Goal: Information Seeking & Learning: Learn about a topic

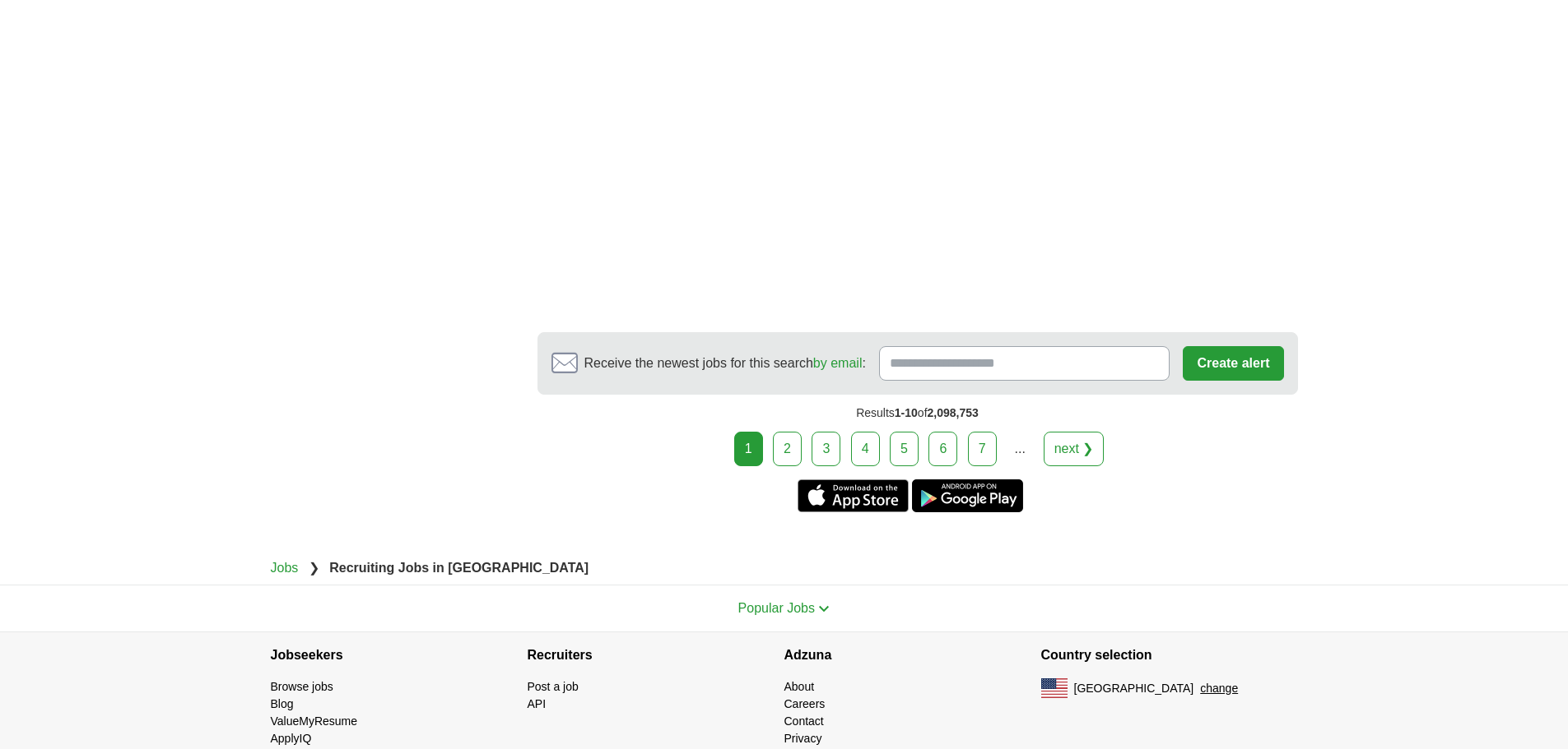
scroll to position [2961, 0]
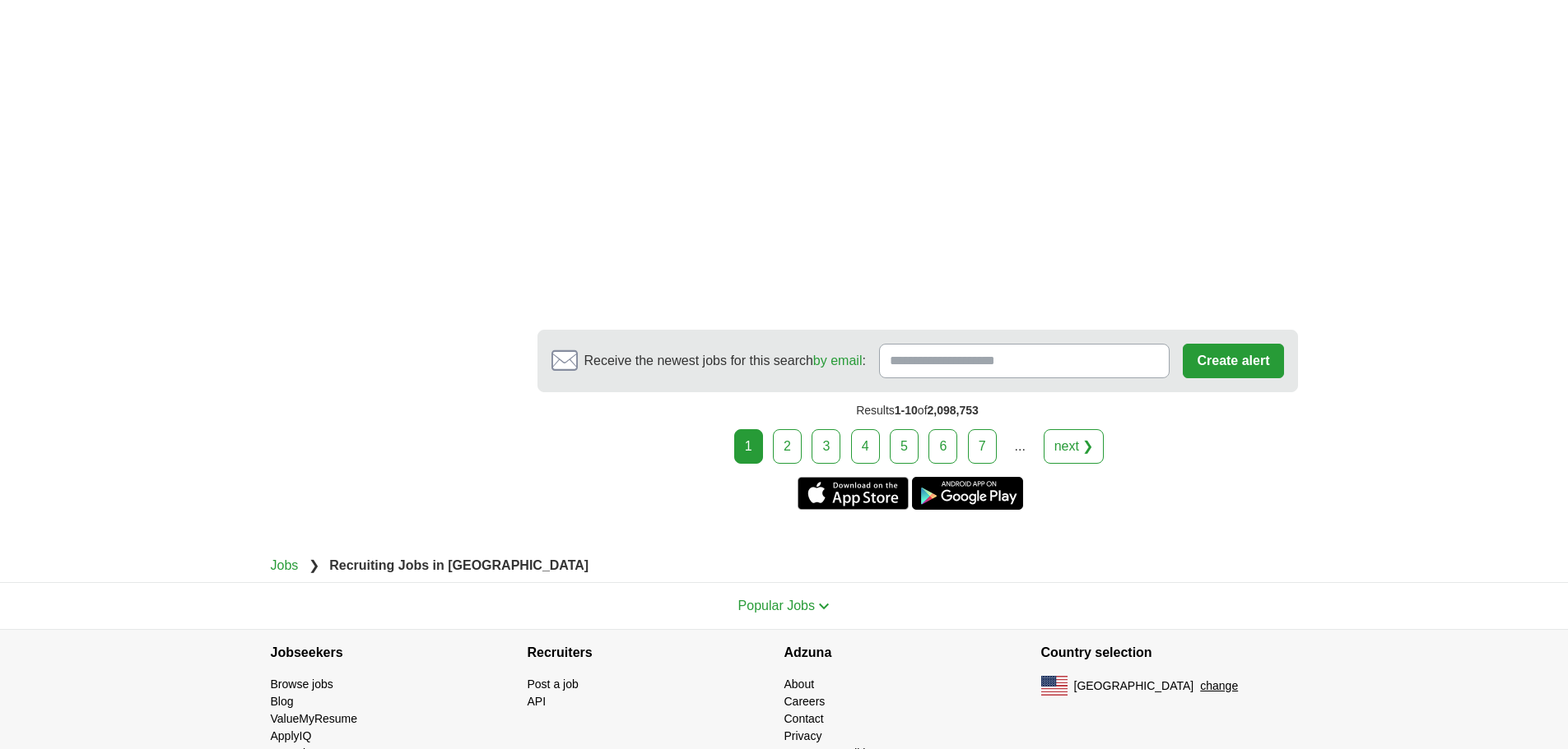
click at [779, 430] on link "2" at bounding box center [786, 447] width 29 height 35
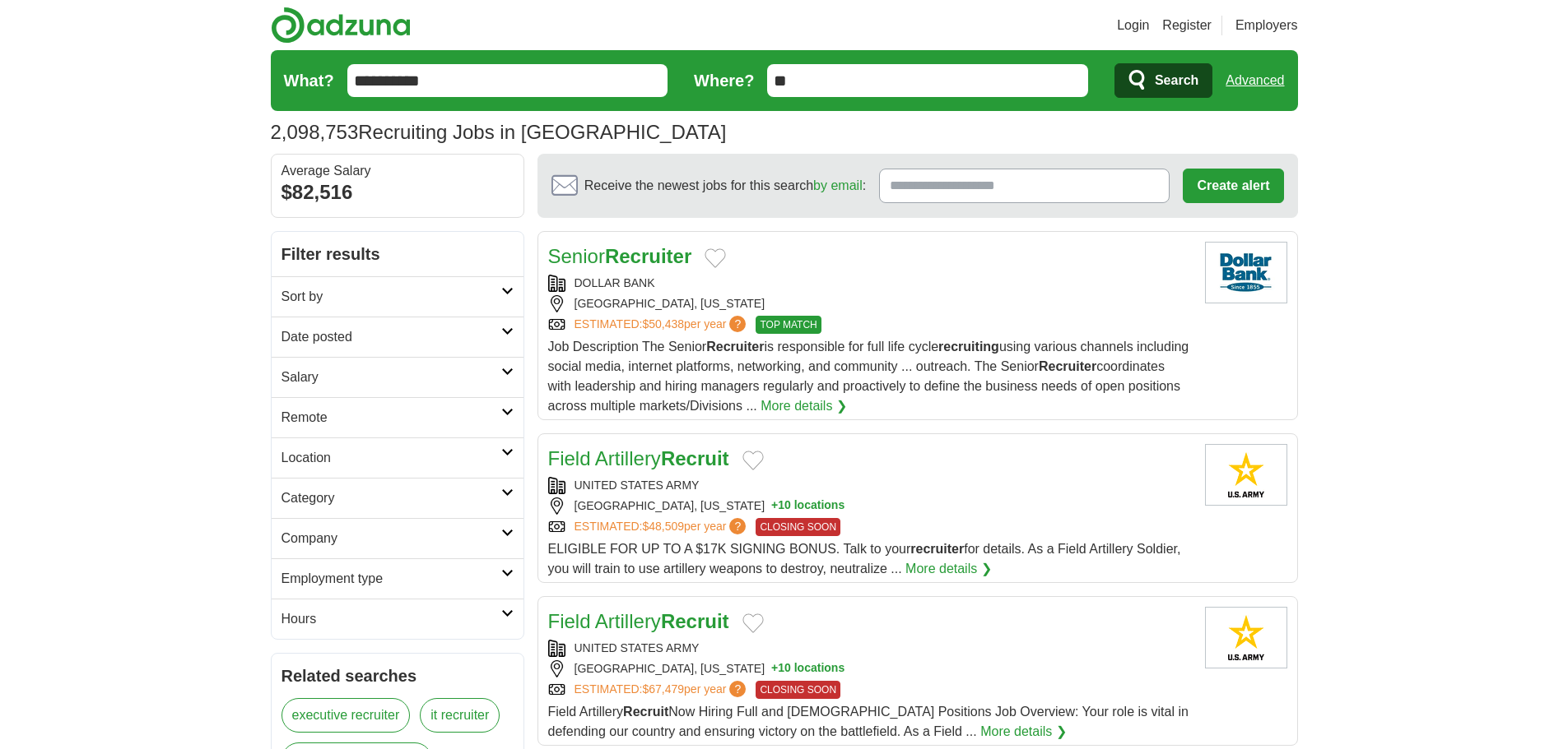
scroll to position [1999, 0]
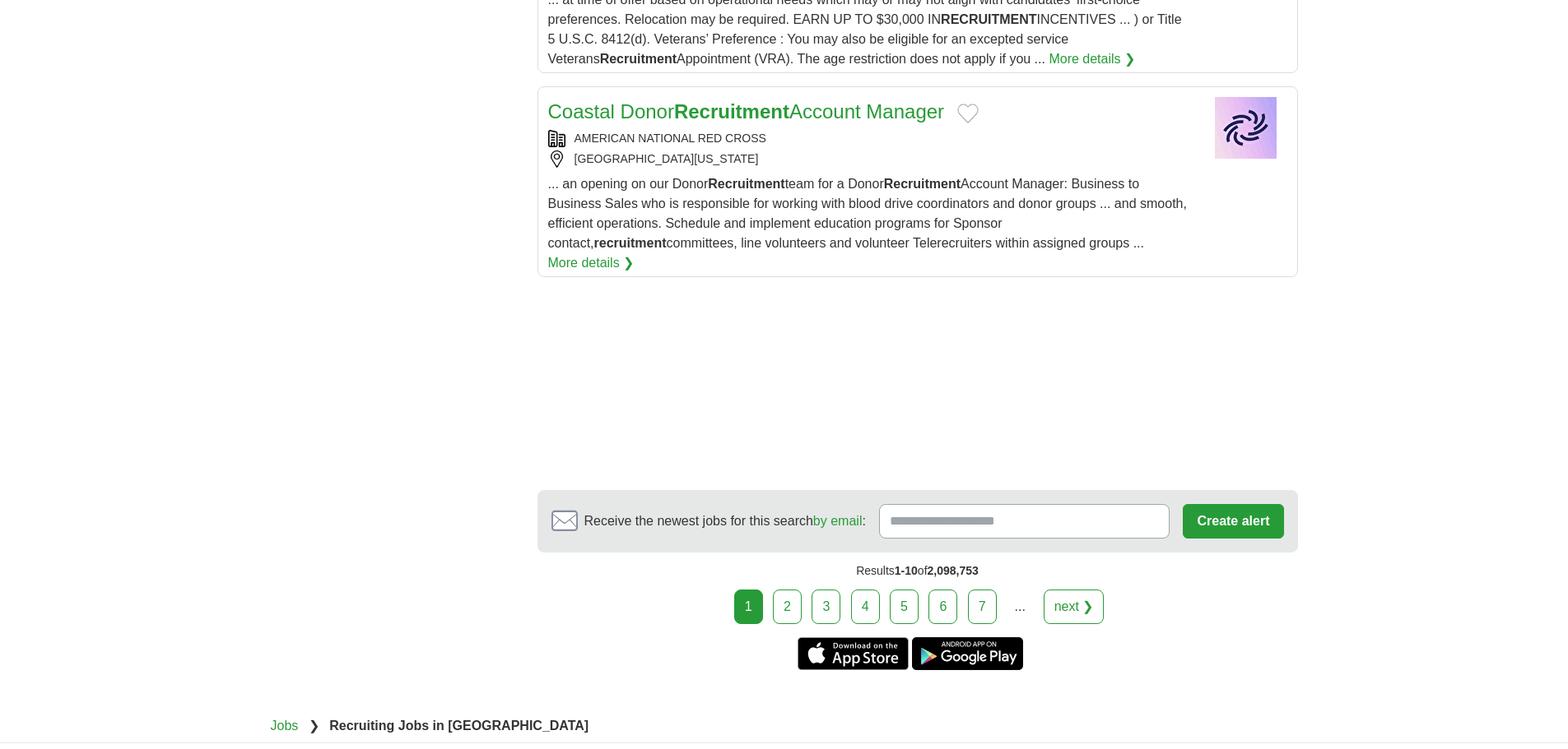
click at [794, 590] on link "2" at bounding box center [786, 607] width 29 height 35
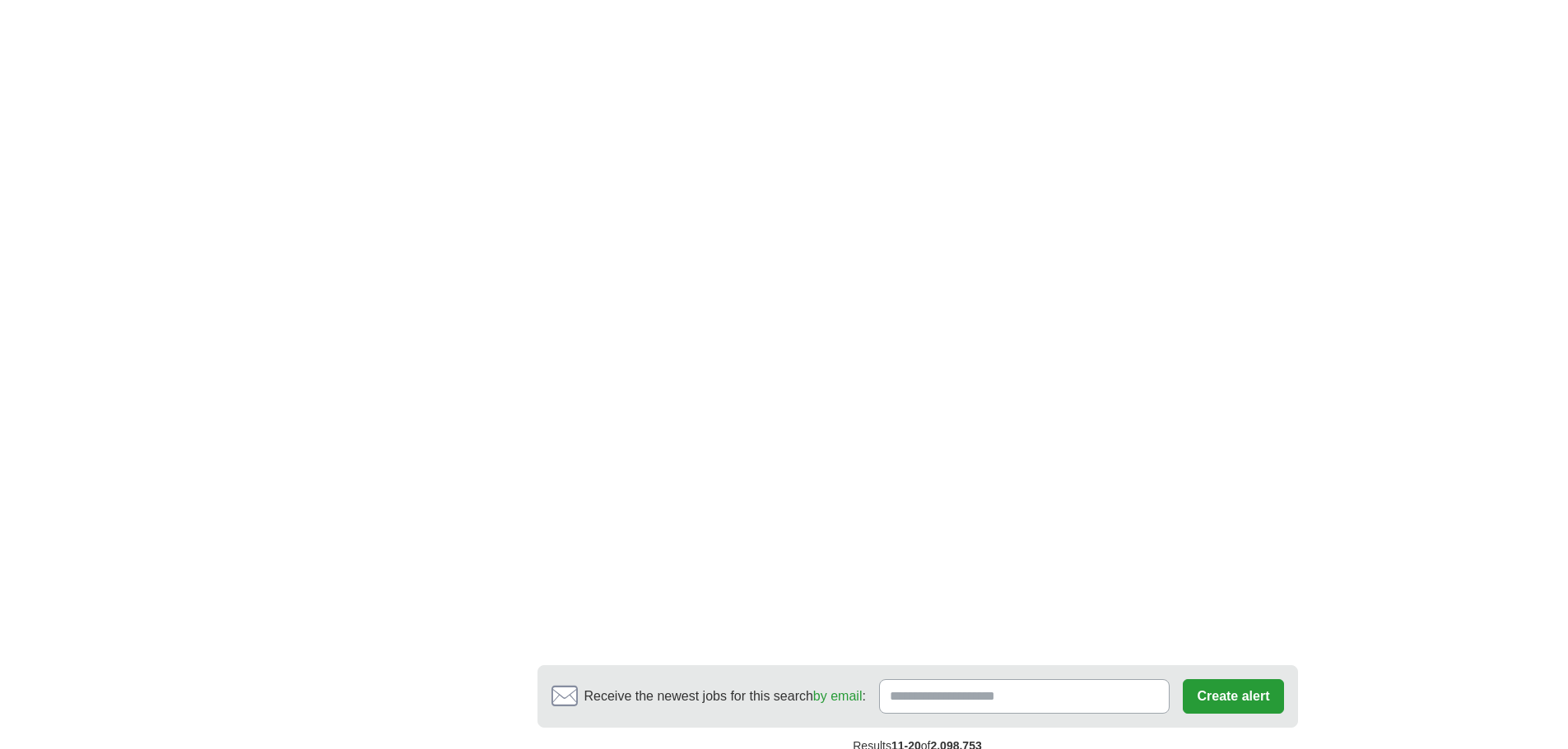
scroll to position [2796, 0]
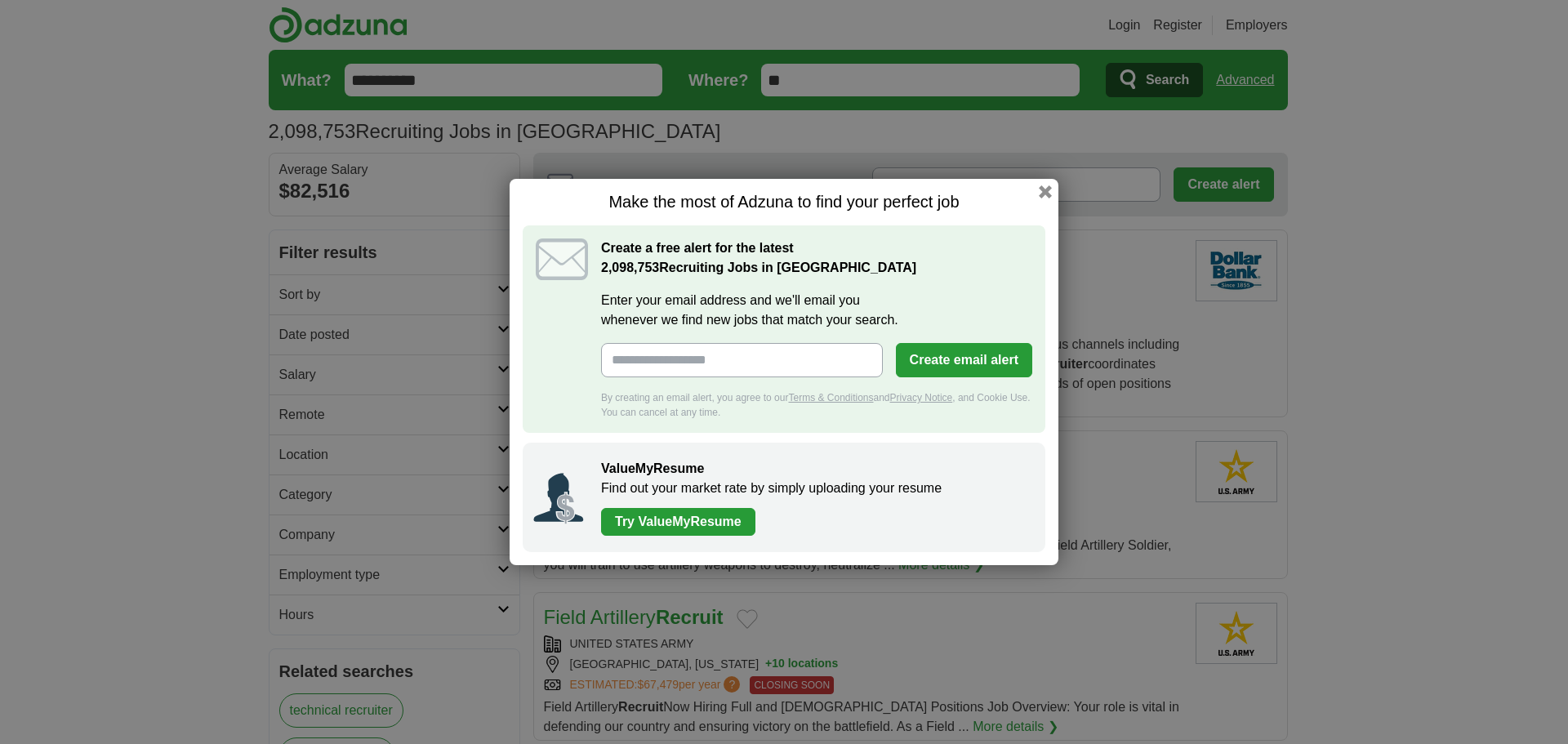
click at [1044, 190] on button "button" at bounding box center [1045, 192] width 13 height 13
